Goal: Check status: Check status

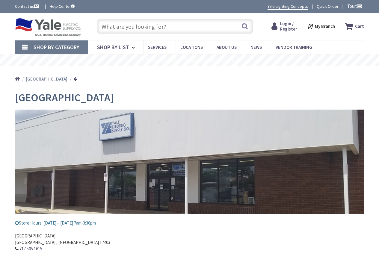
click at [284, 23] on span "Login / Register" at bounding box center [288, 26] width 17 height 11
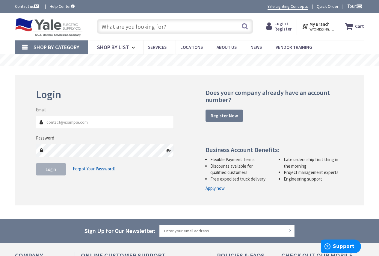
type input "yorkware@hallerent.com"
click at [52, 172] on button "Login" at bounding box center [51, 169] width 30 height 13
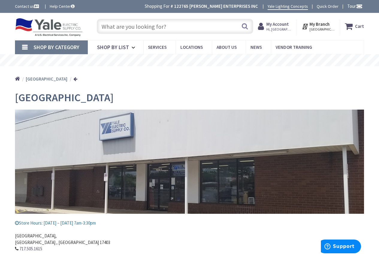
click at [279, 26] on strong "My Account" at bounding box center [277, 24] width 22 height 6
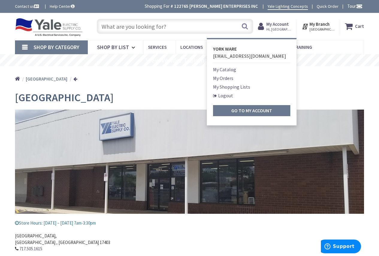
click at [226, 80] on link "My Orders" at bounding box center [223, 78] width 20 height 7
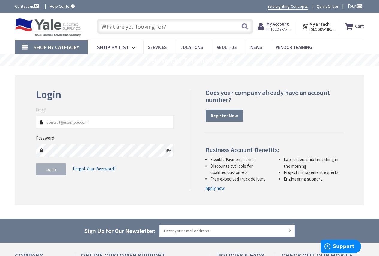
type input "yorkware@hallerent.com"
click at [59, 172] on button "Login" at bounding box center [51, 169] width 30 height 13
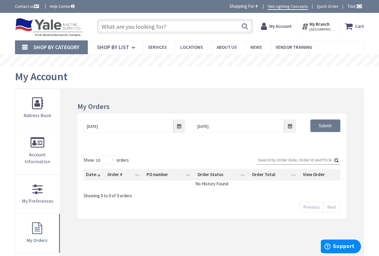
click at [282, 27] on strong "My Account" at bounding box center [280, 26] width 22 height 6
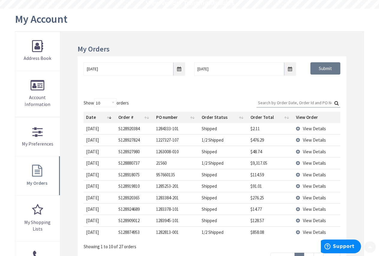
scroll to position [60, 0]
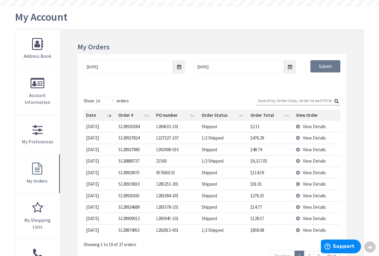
click at [306, 207] on span "View Details" at bounding box center [314, 207] width 23 height 6
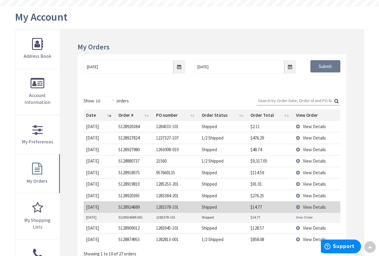
click at [310, 216] on link "View Order" at bounding box center [304, 217] width 17 height 5
click at [316, 196] on span "View Details" at bounding box center [314, 196] width 23 height 6
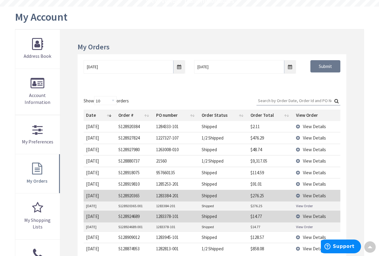
click at [308, 205] on link "View Order" at bounding box center [304, 206] width 17 height 5
click at [299, 197] on td "View Details" at bounding box center [317, 195] width 47 height 11
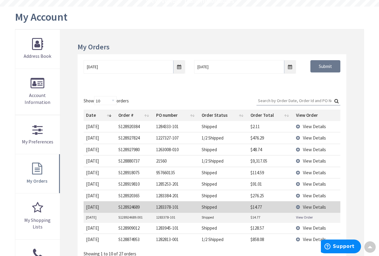
click at [301, 206] on td "View Details" at bounding box center [317, 206] width 47 height 11
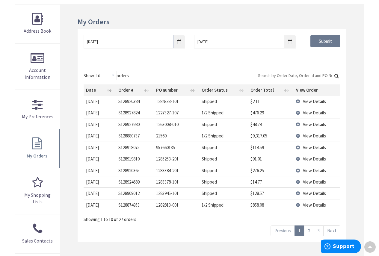
scroll to position [120, 0]
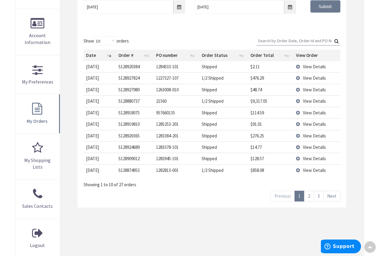
click at [309, 198] on link "2" at bounding box center [309, 196] width 10 height 10
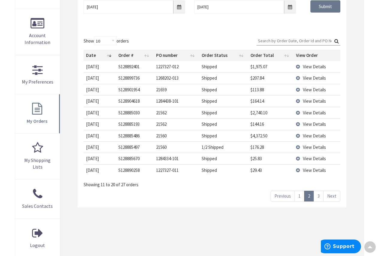
click at [321, 199] on link "3" at bounding box center [319, 196] width 10 height 10
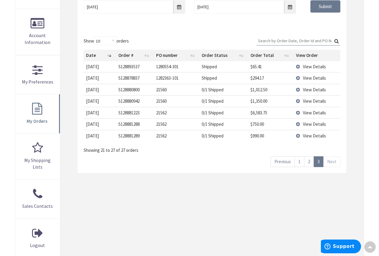
click at [307, 163] on link "2" at bounding box center [309, 161] width 10 height 10
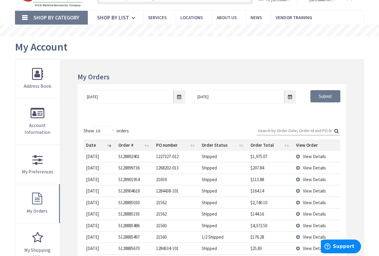
scroll to position [0, 0]
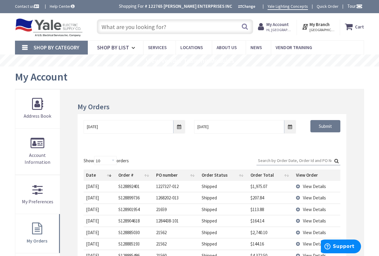
click at [275, 25] on strong "My Account" at bounding box center [277, 25] width 22 height 6
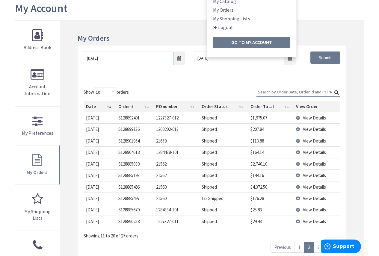
scroll to position [90, 0]
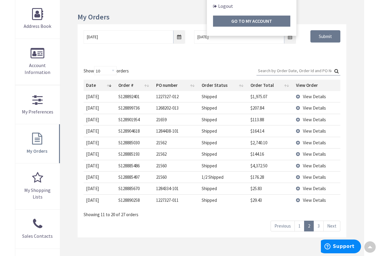
click at [302, 226] on link "1" at bounding box center [300, 226] width 10 height 10
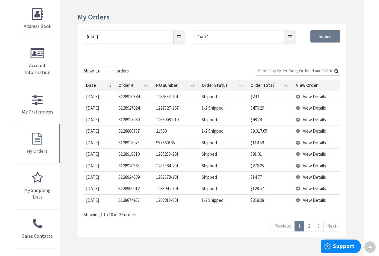
click at [319, 225] on link "3" at bounding box center [319, 226] width 10 height 10
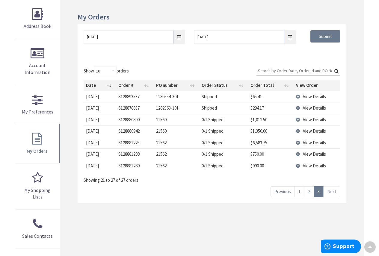
click at [297, 189] on link "1" at bounding box center [300, 191] width 10 height 10
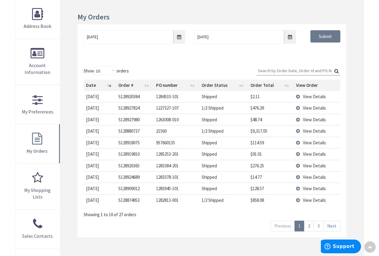
click at [163, 132] on td "21560" at bounding box center [177, 130] width 46 height 11
click at [165, 160] on tbody "10/6/2025 2025-10-06 S128920384 1284333-101 Shipped $2.11 View Details 10/6/202…" at bounding box center [212, 148] width 257 height 115
click at [162, 229] on div "Show 10 25 50 100 orders Search: Date Order # PO number Order Status Order Tota…" at bounding box center [212, 148] width 269 height 177
click at [311, 227] on link "2" at bounding box center [309, 226] width 10 height 10
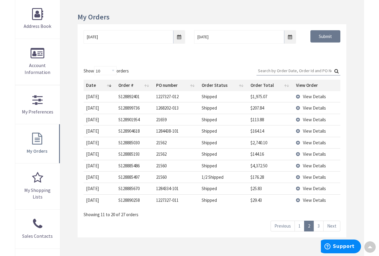
scroll to position [0, 0]
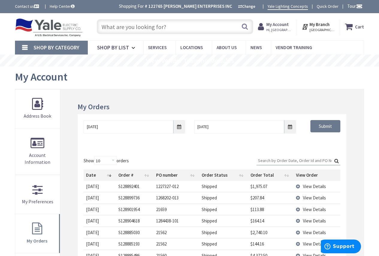
click at [325, 25] on strong "My Branch" at bounding box center [320, 25] width 20 height 6
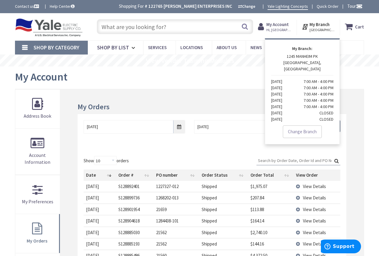
click at [325, 25] on strong "My Branch" at bounding box center [320, 25] width 20 height 6
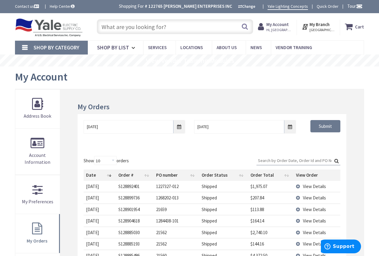
click at [307, 28] on icon at bounding box center [306, 26] width 8 height 11
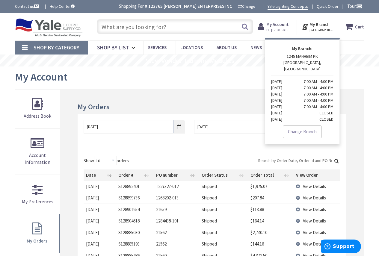
click at [323, 29] on span "[GEOGRAPHIC_DATA], [GEOGRAPHIC_DATA]" at bounding box center [322, 30] width 25 height 5
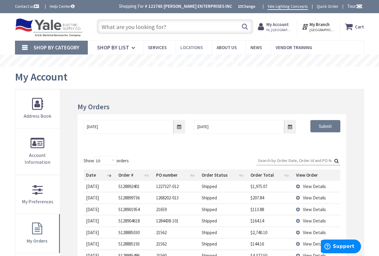
click at [184, 44] on link "Locations" at bounding box center [194, 47] width 36 height 13
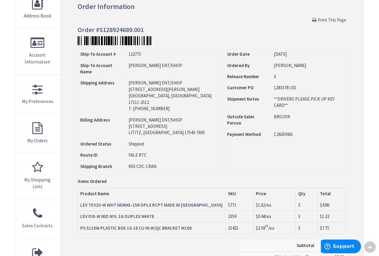
scroll to position [90, 0]
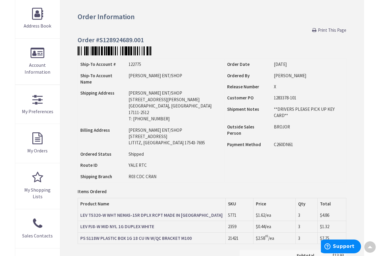
click at [132, 213] on strong "LEV T5320-W WHT NEMA5-15R DPLX RCPT MADE IN USA" at bounding box center [151, 216] width 142 height 6
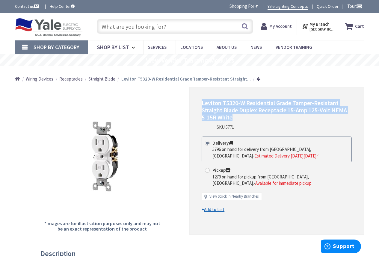
drag, startPoint x: 239, startPoint y: 117, endPoint x: 200, endPoint y: 105, distance: 41.0
click at [200, 105] on div "Leviton T5320-W Residential Grade Tamper-Resistant Straight Blade Duplex Recept…" at bounding box center [276, 160] width 175 height 147
copy span "Leviton T5320-W Residential Grade Tamper-Resistant Straight Blade Duplex Recept…"
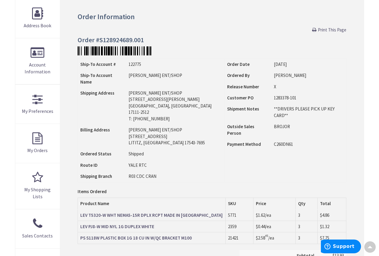
scroll to position [90, 0]
click at [107, 224] on strong "LEV PJ8-W MID NYL 1G DUPLEX WHITE" at bounding box center [117, 227] width 74 height 6
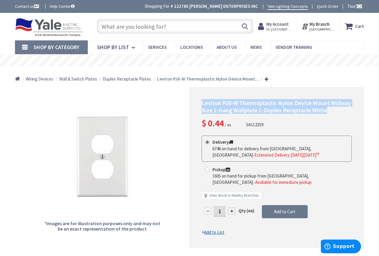
drag, startPoint x: 328, startPoint y: 109, endPoint x: 199, endPoint y: 104, distance: 129.0
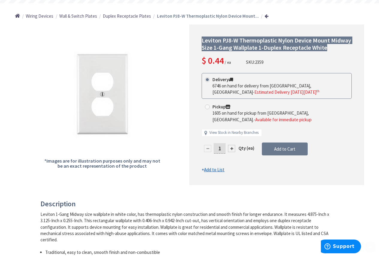
scroll to position [90, 0]
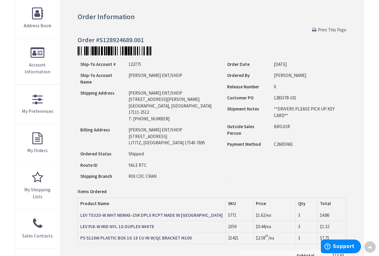
click at [159, 235] on strong "PS S118W PLASTIC BOX 1G 18 CU IN W/QC BRACKET M100" at bounding box center [136, 238] width 112 height 6
click at [158, 235] on strong "PS S118W PLASTIC BOX 1G 18 CU IN W/QC BRACKET M100" at bounding box center [136, 238] width 112 height 6
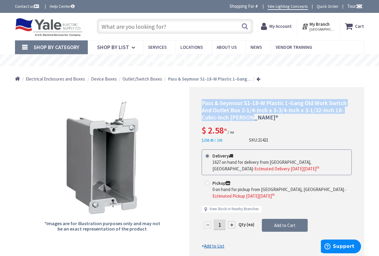
drag, startPoint x: 254, startPoint y: 115, endPoint x: 203, endPoint y: 105, distance: 52.5
copy span "Pass & Seymour S1-18-W Plastic 1-Gang Old Work Switch And Outlet Box 2-1/4-Inch…"
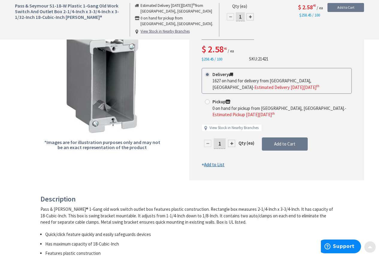
scroll to position [90, 0]
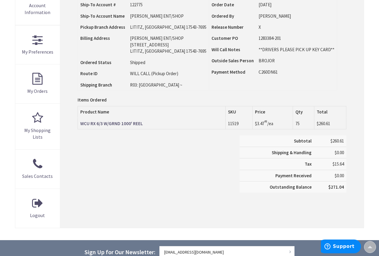
scroll to position [150, 0]
click at [111, 123] on strong "WCU RX 6/3 W/GRND 1000' REEL" at bounding box center [111, 124] width 63 height 6
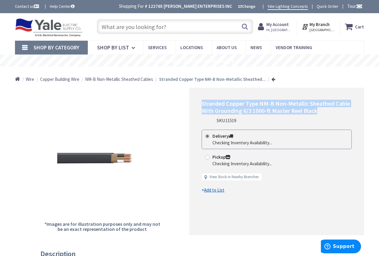
drag, startPoint x: 324, startPoint y: 109, endPoint x: 200, endPoint y: 105, distance: 124.5
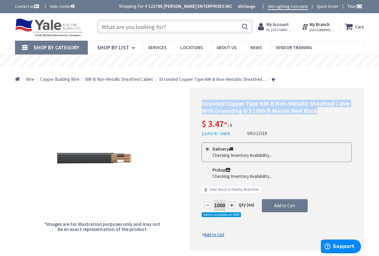
copy span "Stranded Copper Type NM-B Non-Metallic Sheathed Cable With Grounding 6/3 1000-f…"
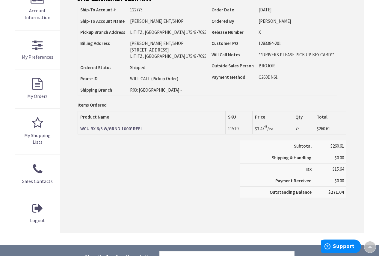
scroll to position [60, 0]
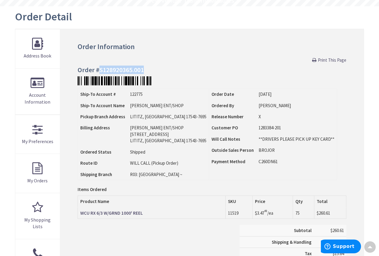
drag, startPoint x: 150, startPoint y: 70, endPoint x: 100, endPoint y: 70, distance: 50.1
copy h4 "S128920365.001"
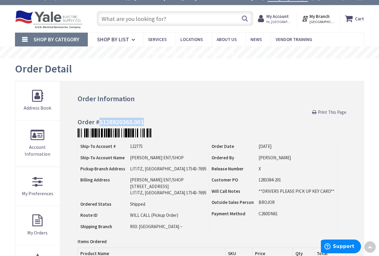
scroll to position [0, 0]
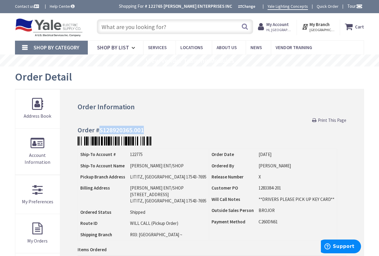
click at [277, 23] on strong "My Account" at bounding box center [277, 25] width 22 height 6
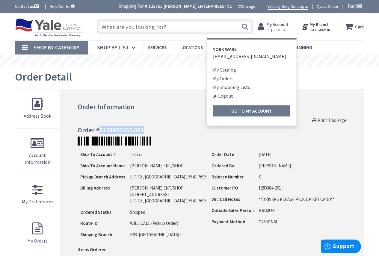
click at [224, 79] on link "My Orders" at bounding box center [223, 78] width 20 height 7
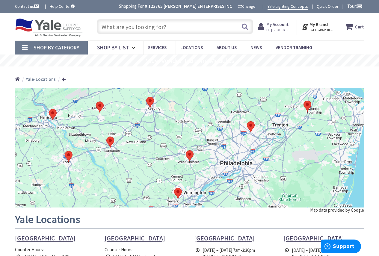
click at [49, 109] on area at bounding box center [49, 109] width 0 height 0
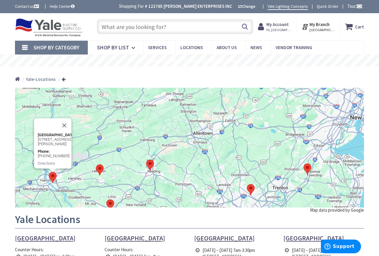
click at [50, 133] on strong "Harrisburg" at bounding box center [56, 135] width 38 height 4
click at [53, 137] on p "2207 Paxton Street Harrisburg PA 17111" at bounding box center [54, 141] width 34 height 9
click at [55, 137] on p "2207 Paxton Street Harrisburg PA 17111" at bounding box center [54, 141] width 34 height 9
click at [63, 118] on button "Close" at bounding box center [64, 125] width 14 height 14
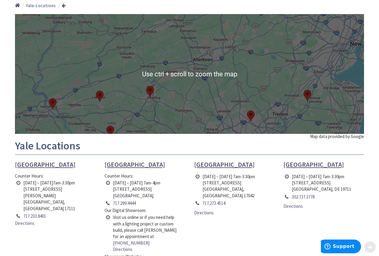
scroll to position [90, 0]
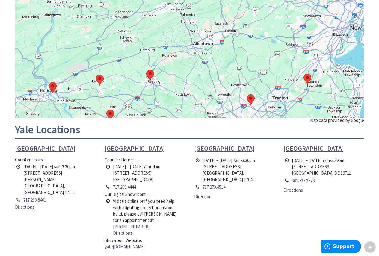
click at [31, 147] on span "Harrisburg" at bounding box center [45, 148] width 61 height 8
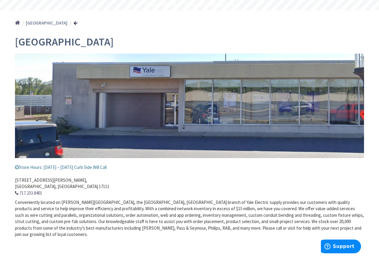
scroll to position [60, 0]
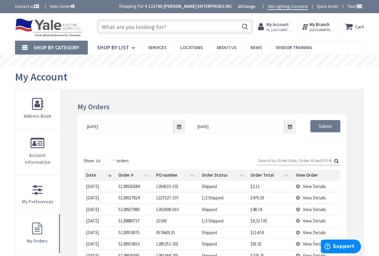
click at [278, 26] on strong "My Account" at bounding box center [277, 25] width 22 height 6
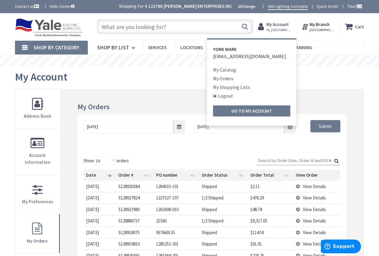
click at [227, 88] on link "My Shopping Lists" at bounding box center [231, 87] width 37 height 7
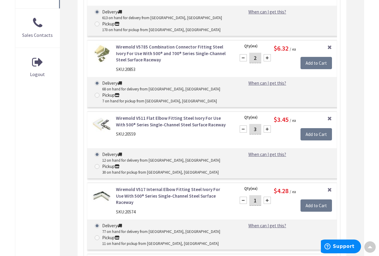
scroll to position [180, 0]
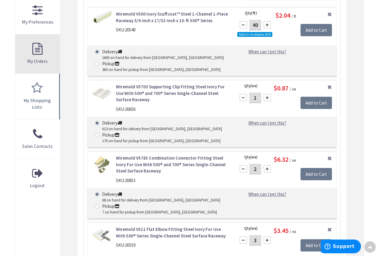
click at [46, 58] on link "My Orders" at bounding box center [37, 53] width 45 height 39
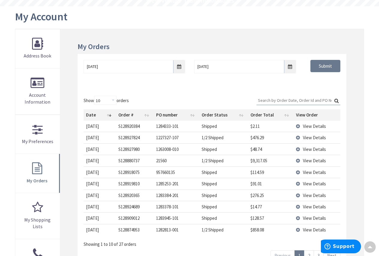
scroll to position [90, 0]
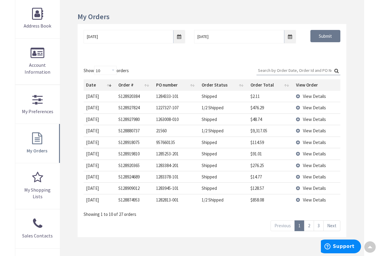
click at [308, 228] on link "2" at bounding box center [309, 226] width 10 height 10
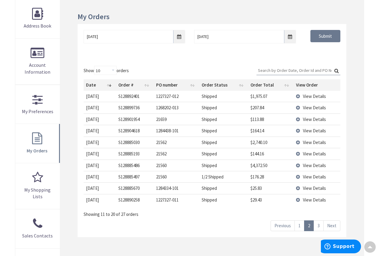
click at [321, 228] on link "3" at bounding box center [319, 226] width 10 height 10
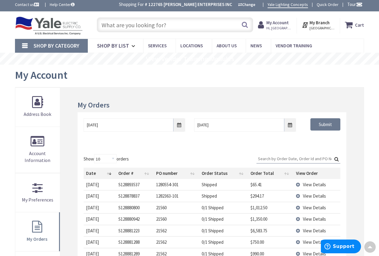
scroll to position [0, 0]
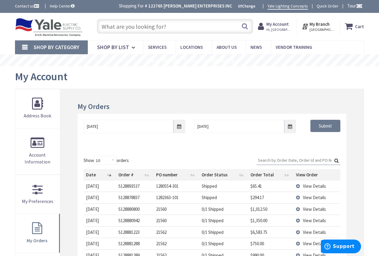
click at [280, 25] on strong "My Account" at bounding box center [277, 24] width 22 height 6
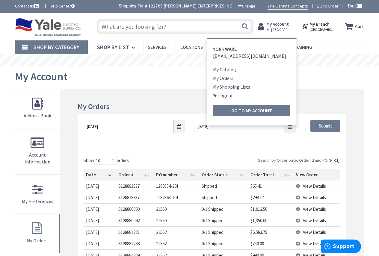
click at [226, 94] on link "Logout" at bounding box center [223, 95] width 20 height 7
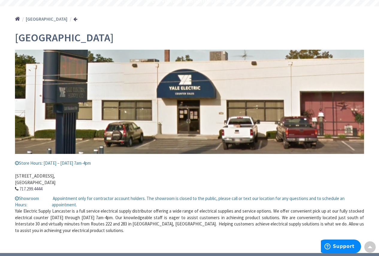
scroll to position [60, 0]
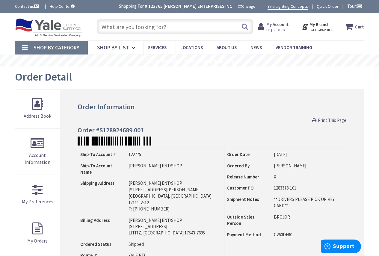
click at [279, 25] on strong "My Account" at bounding box center [277, 25] width 22 height 6
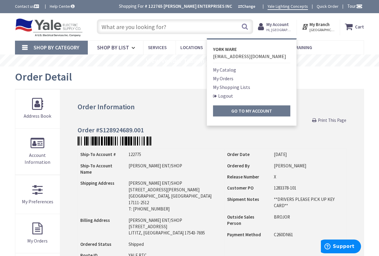
click at [227, 97] on link "Logout" at bounding box center [223, 95] width 20 height 7
